Goal: Information Seeking & Learning: Compare options

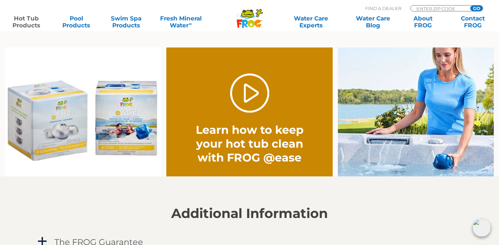
scroll to position [530, 0]
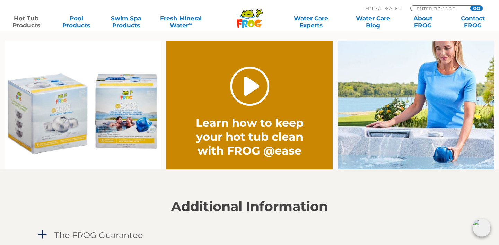
click at [252, 88] on link "." at bounding box center [249, 86] width 39 height 39
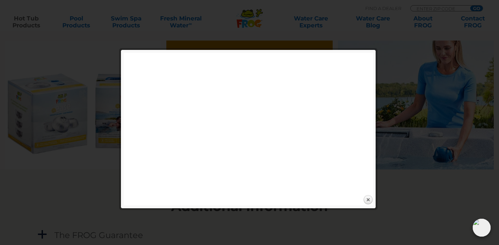
click at [396, 62] on div at bounding box center [249, 44] width 499 height 1148
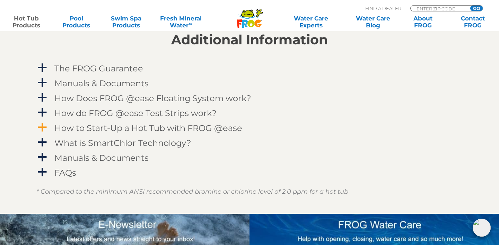
scroll to position [702, 0]
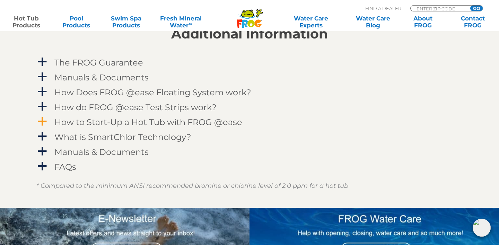
click at [44, 122] on span "a" at bounding box center [42, 121] width 10 height 10
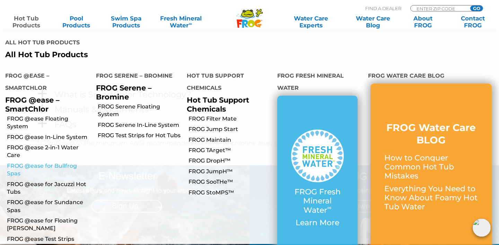
scroll to position [864, 0]
click at [129, 103] on link "FROG Serene Floating System" at bounding box center [140, 111] width 84 height 16
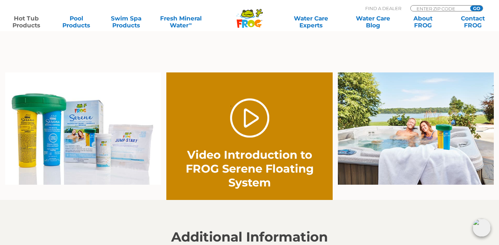
scroll to position [458, 0]
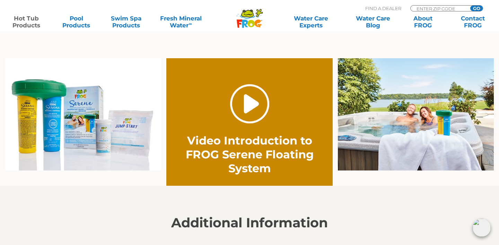
click at [252, 106] on link "." at bounding box center [249, 103] width 39 height 39
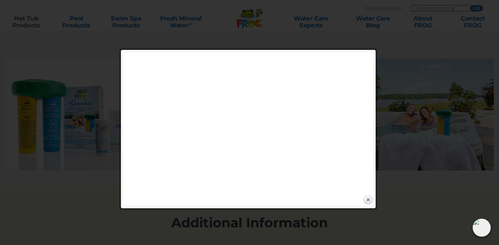
click at [281, 36] on div at bounding box center [249, 40] width 250 height 11
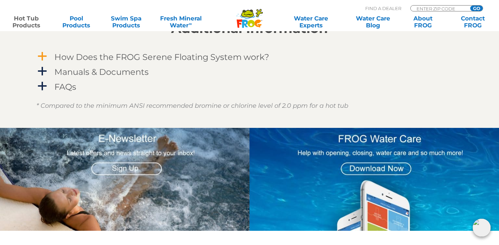
scroll to position [656, 0]
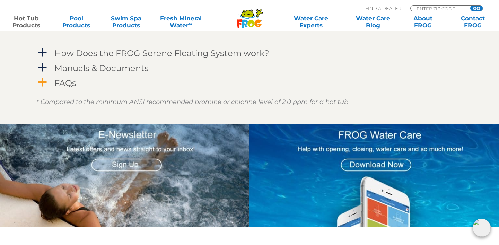
click at [46, 81] on span "a" at bounding box center [42, 82] width 10 height 10
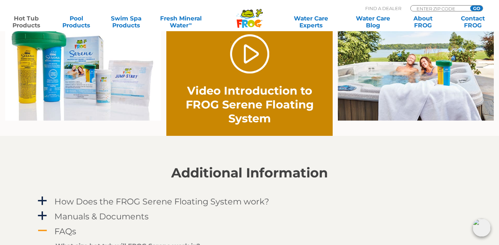
scroll to position [511, 0]
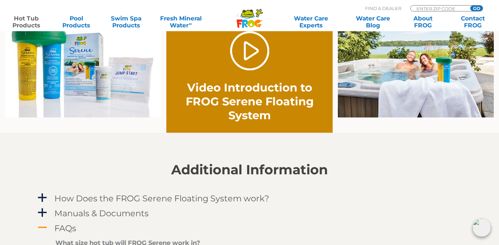
click at [100, 78] on img at bounding box center [83, 61] width 156 height 113
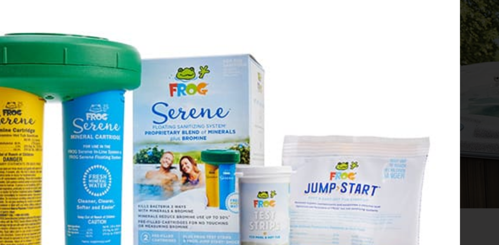
scroll to position [473, 0]
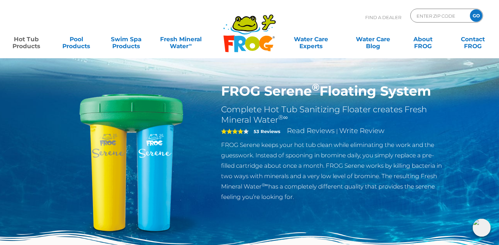
scroll to position [0, 0]
click at [442, 16] on input "Zip Code Form" at bounding box center [439, 16] width 47 height 10
type input "98264"
click at [477, 15] on input "GO" at bounding box center [476, 15] width 12 height 12
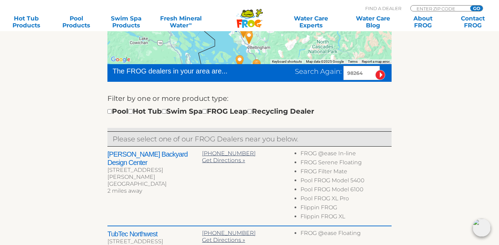
scroll to position [187, 0]
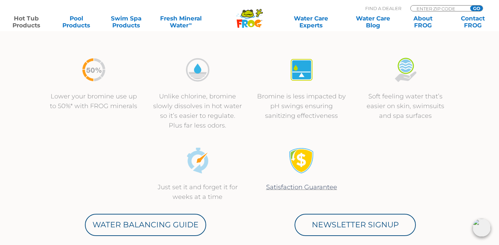
scroll to position [238, 0]
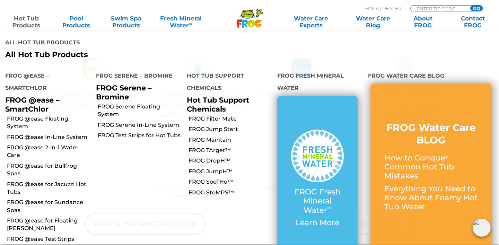
click at [23, 96] on p "FROG @ease – SmartChlor" at bounding box center [45, 104] width 80 height 17
click at [35, 115] on link "FROG @ease Floating System" at bounding box center [49, 123] width 84 height 16
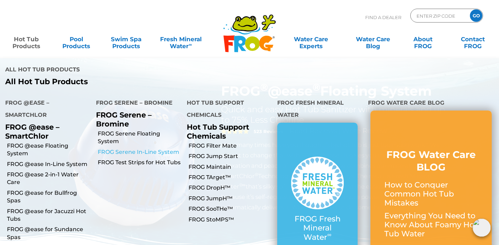
click at [117, 148] on link "FROG Serene In-Line System" at bounding box center [140, 152] width 84 height 8
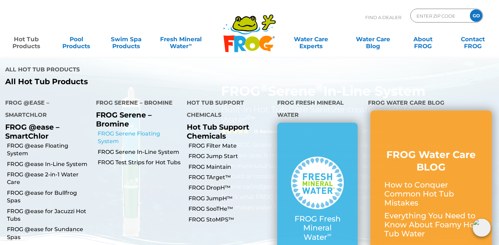
click at [125, 130] on link "FROG Serene Floating System" at bounding box center [140, 138] width 84 height 16
